Goal: Book appointment/travel/reservation

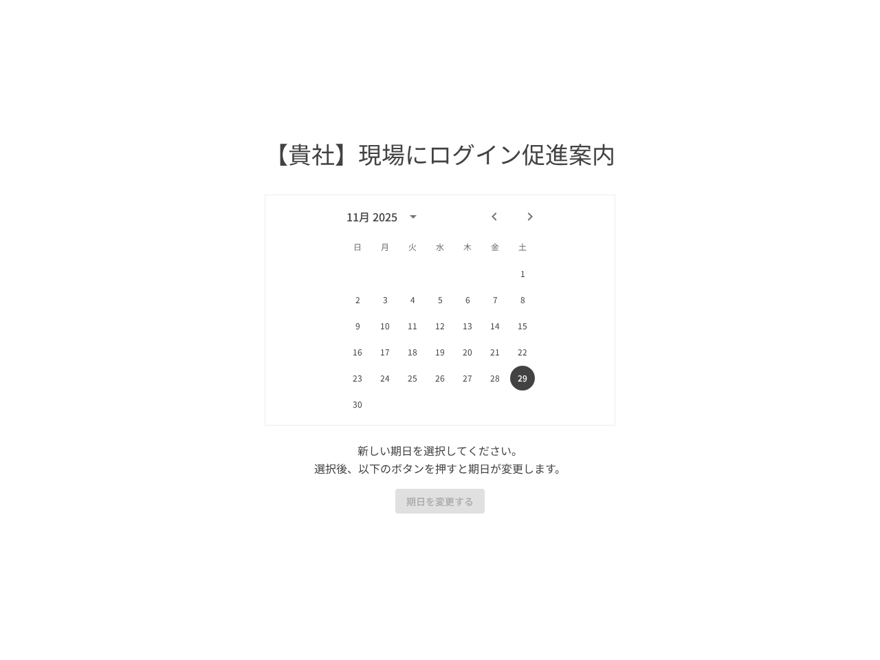
click at [386, 216] on div "11月 2025" at bounding box center [371, 216] width 51 height 16
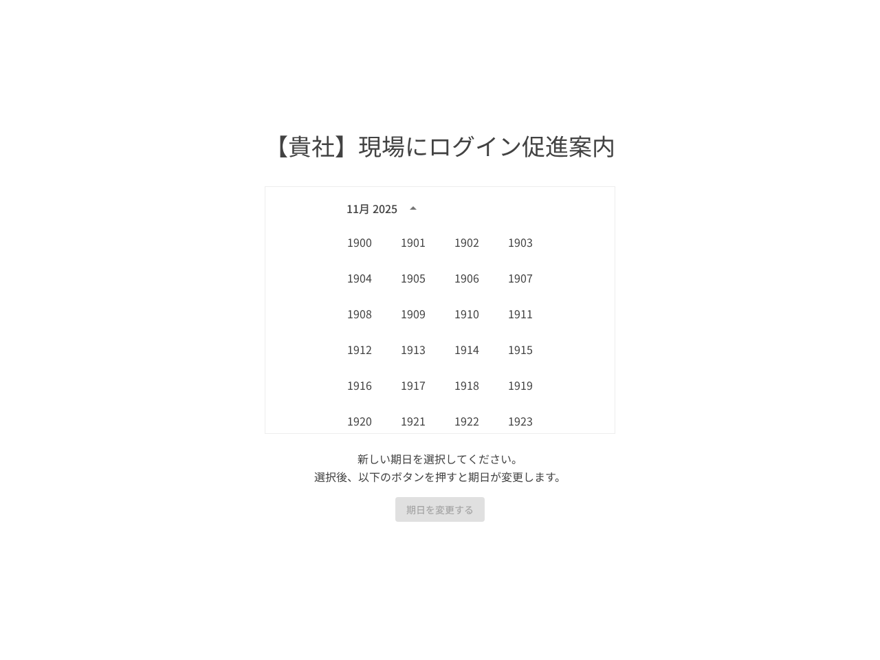
click at [504, 216] on div at bounding box center [512, 208] width 16 height 23
click at [530, 216] on div "11月 2025" at bounding box center [440, 208] width 220 height 21
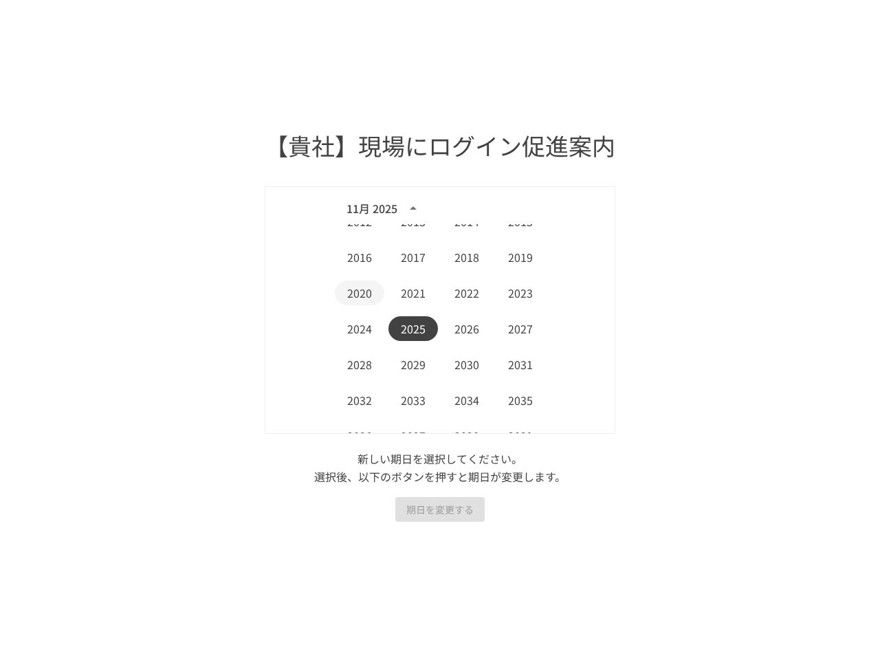
click at [357, 300] on button "2020" at bounding box center [359, 292] width 49 height 25
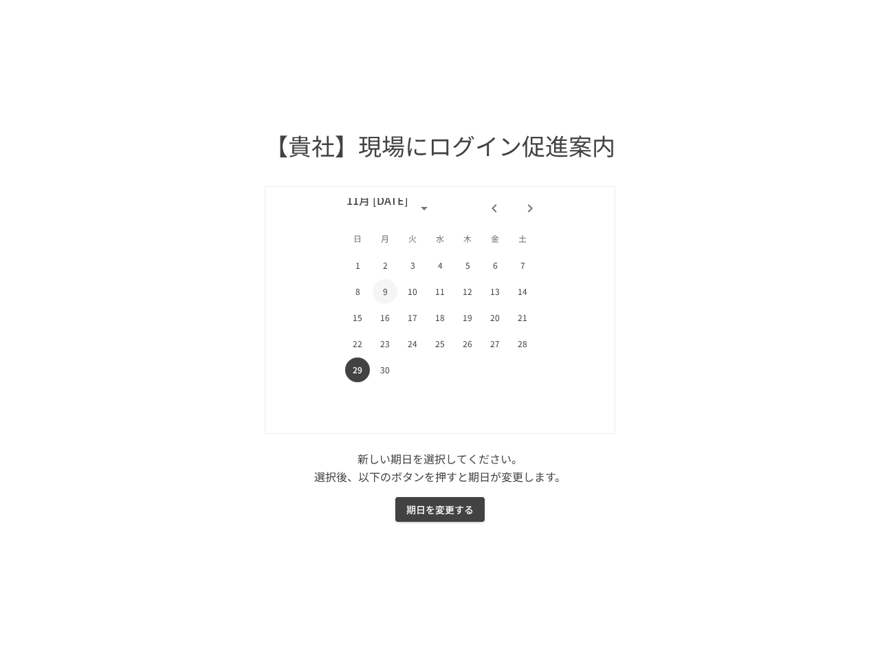
click at [385, 300] on button "9" at bounding box center [384, 291] width 25 height 25
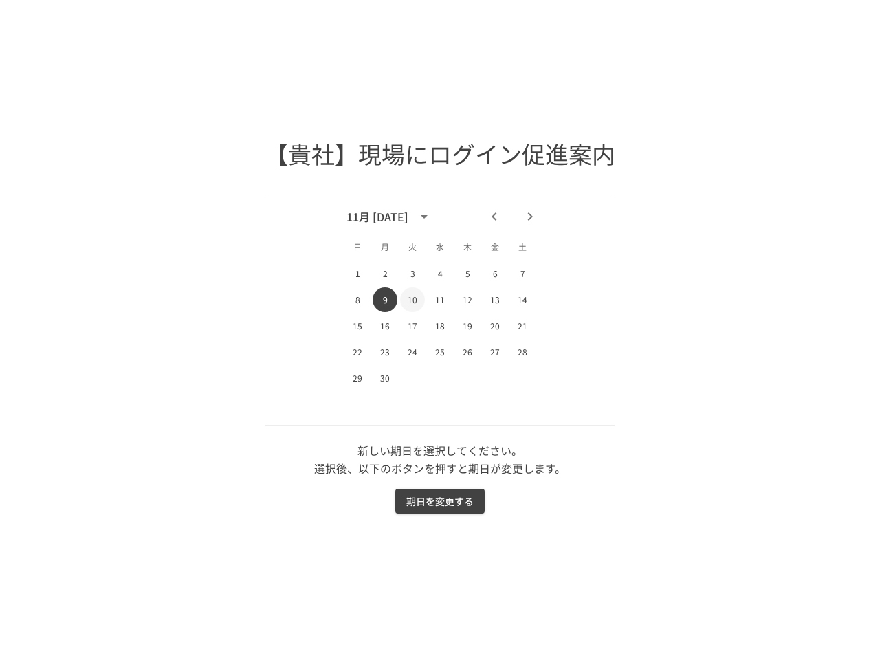
click at [412, 300] on button "10" at bounding box center [412, 299] width 25 height 25
click at [440, 300] on button "11" at bounding box center [439, 299] width 25 height 25
click at [467, 300] on button "12" at bounding box center [467, 299] width 25 height 25
click at [495, 300] on button "13" at bounding box center [494, 299] width 25 height 25
